Goal: Check status: Check status

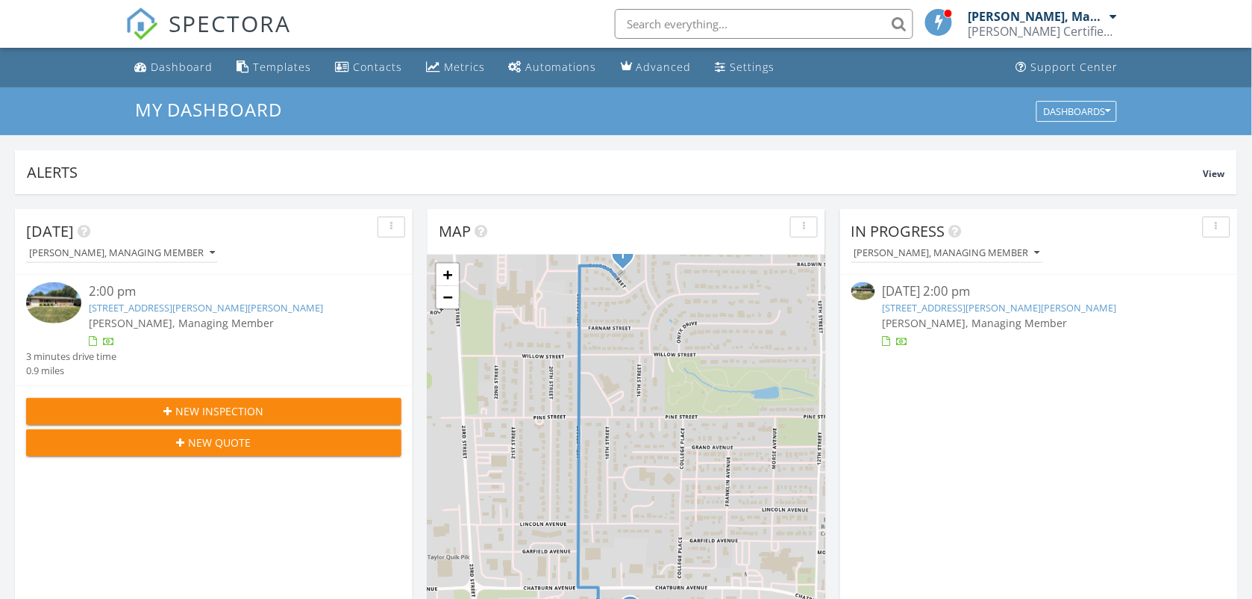
click at [915, 307] on link "1614 Baldwin St, Harlan, IA 51537" at bounding box center [1000, 307] width 234 height 13
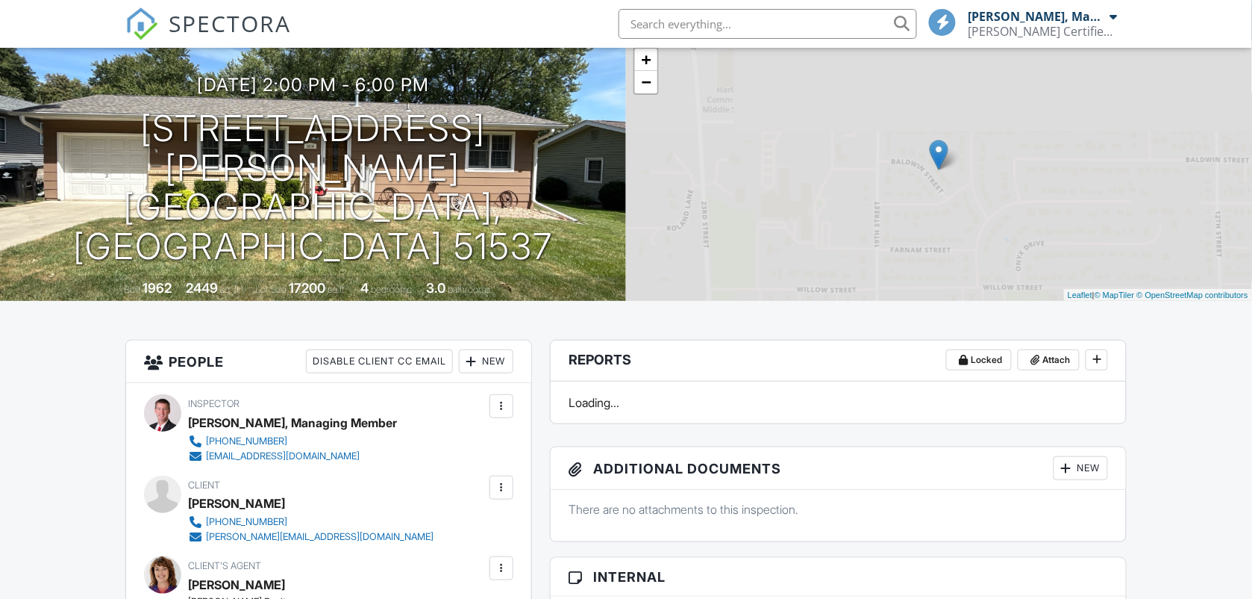
scroll to position [93, 0]
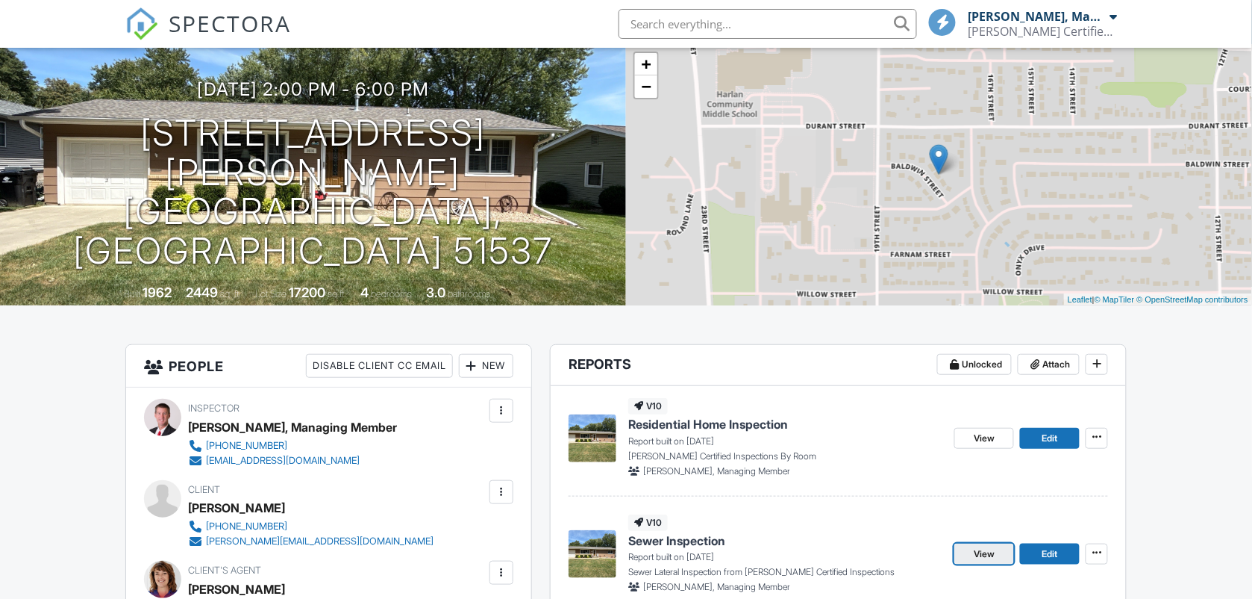
click at [987, 546] on span "View" at bounding box center [984, 553] width 21 height 15
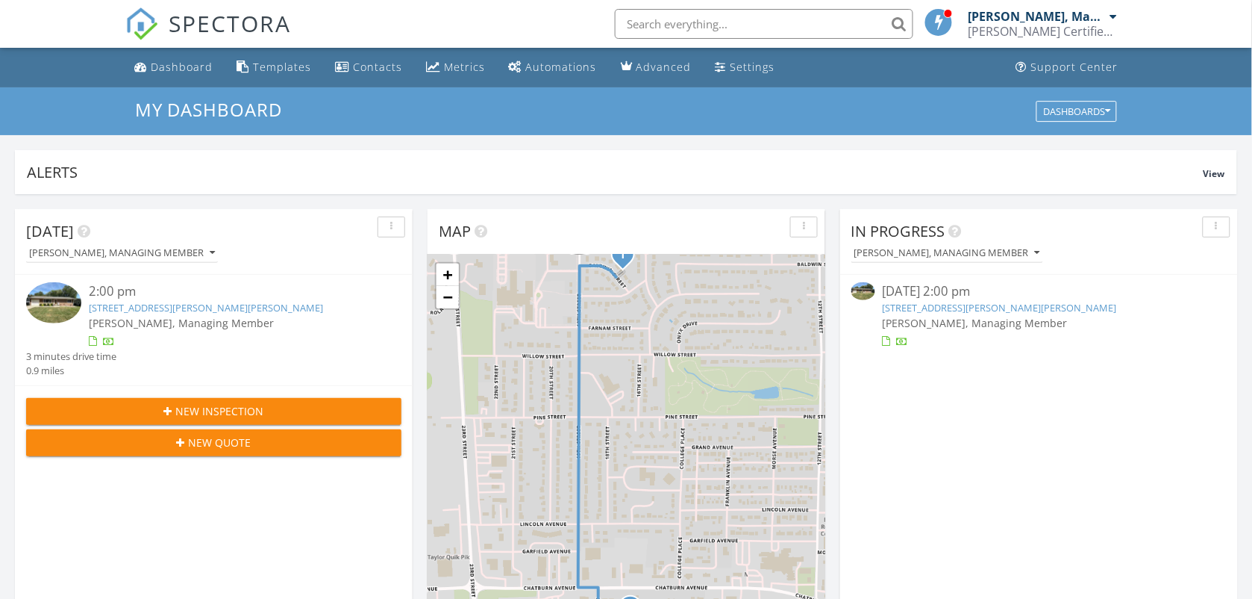
click at [939, 310] on link "1614 Baldwin St, Harlan, IA 51537" at bounding box center [1000, 307] width 234 height 13
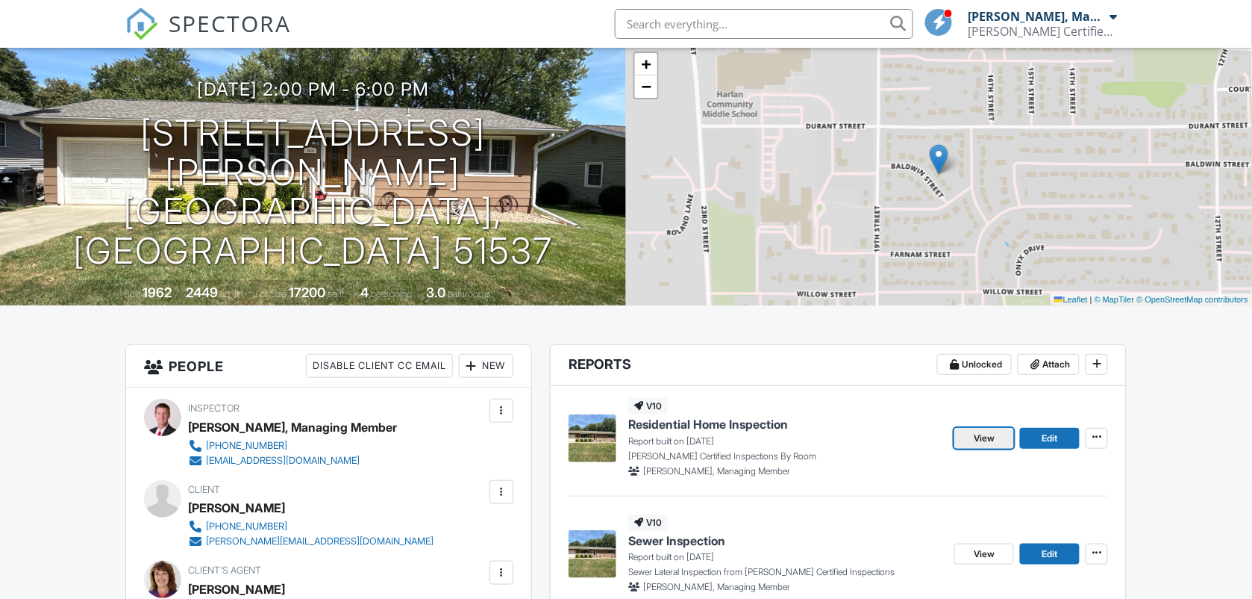
click at [985, 437] on span "View" at bounding box center [984, 438] width 21 height 15
